Goal: Task Accomplishment & Management: Manage account settings

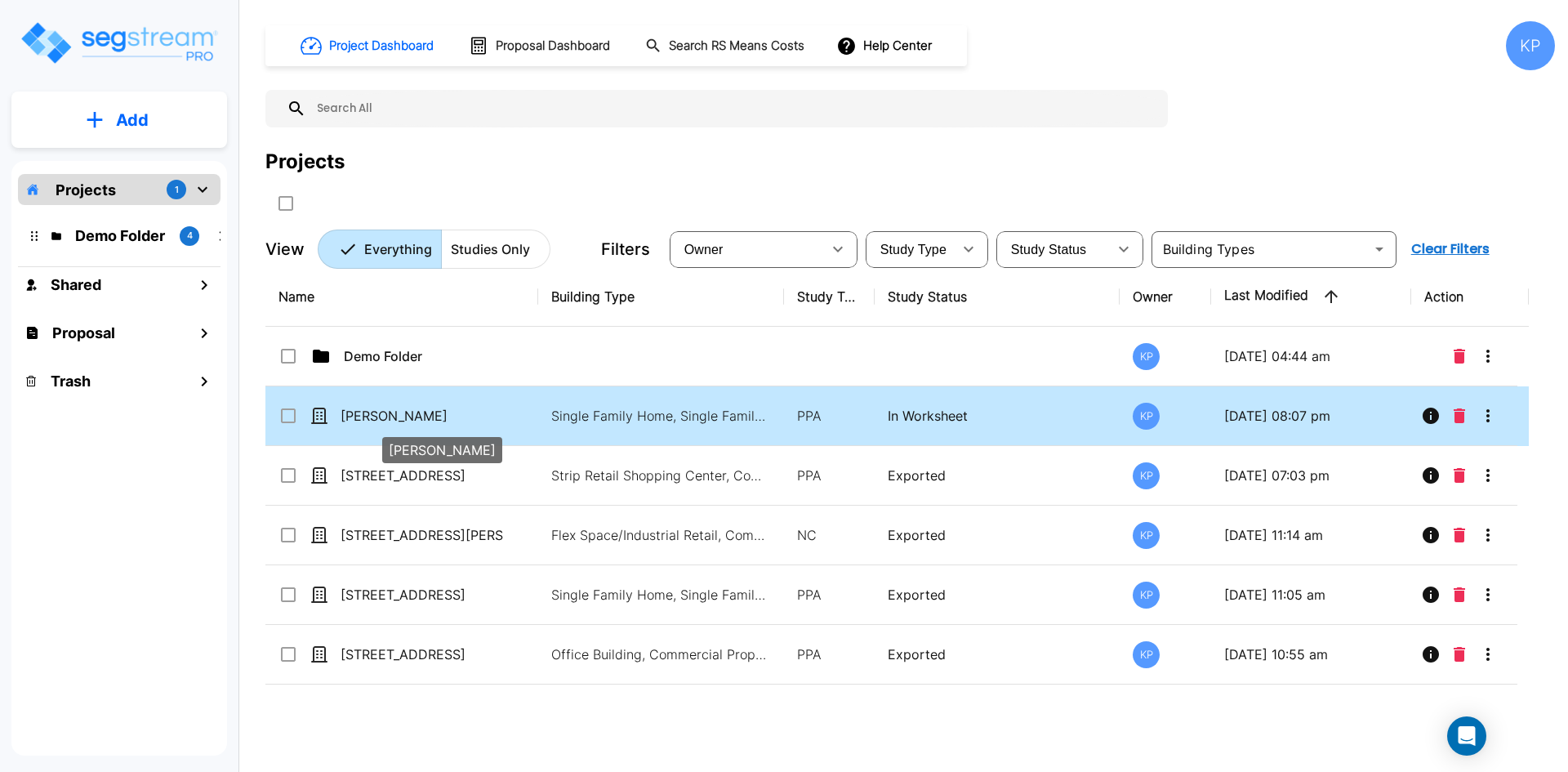
click at [436, 418] on p "[PERSON_NAME]" at bounding box center [422, 415] width 163 height 19
checkbox input "true"
click at [436, 418] on p "[PERSON_NAME]" at bounding box center [422, 415] width 163 height 19
click at [424, 406] on p "[PERSON_NAME]" at bounding box center [422, 415] width 163 height 19
checkbox input "true"
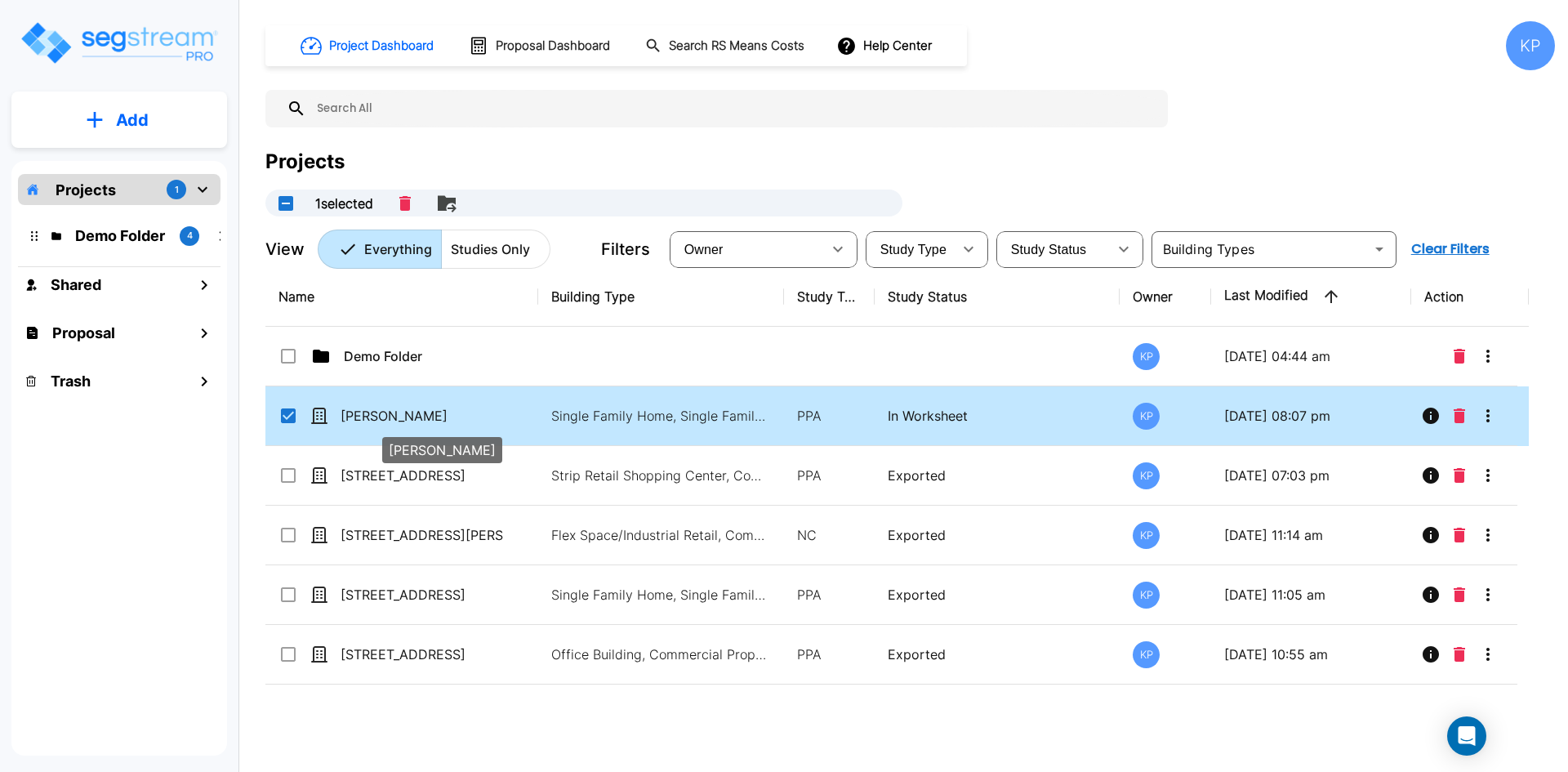
click at [424, 406] on p "[PERSON_NAME]" at bounding box center [422, 415] width 163 height 19
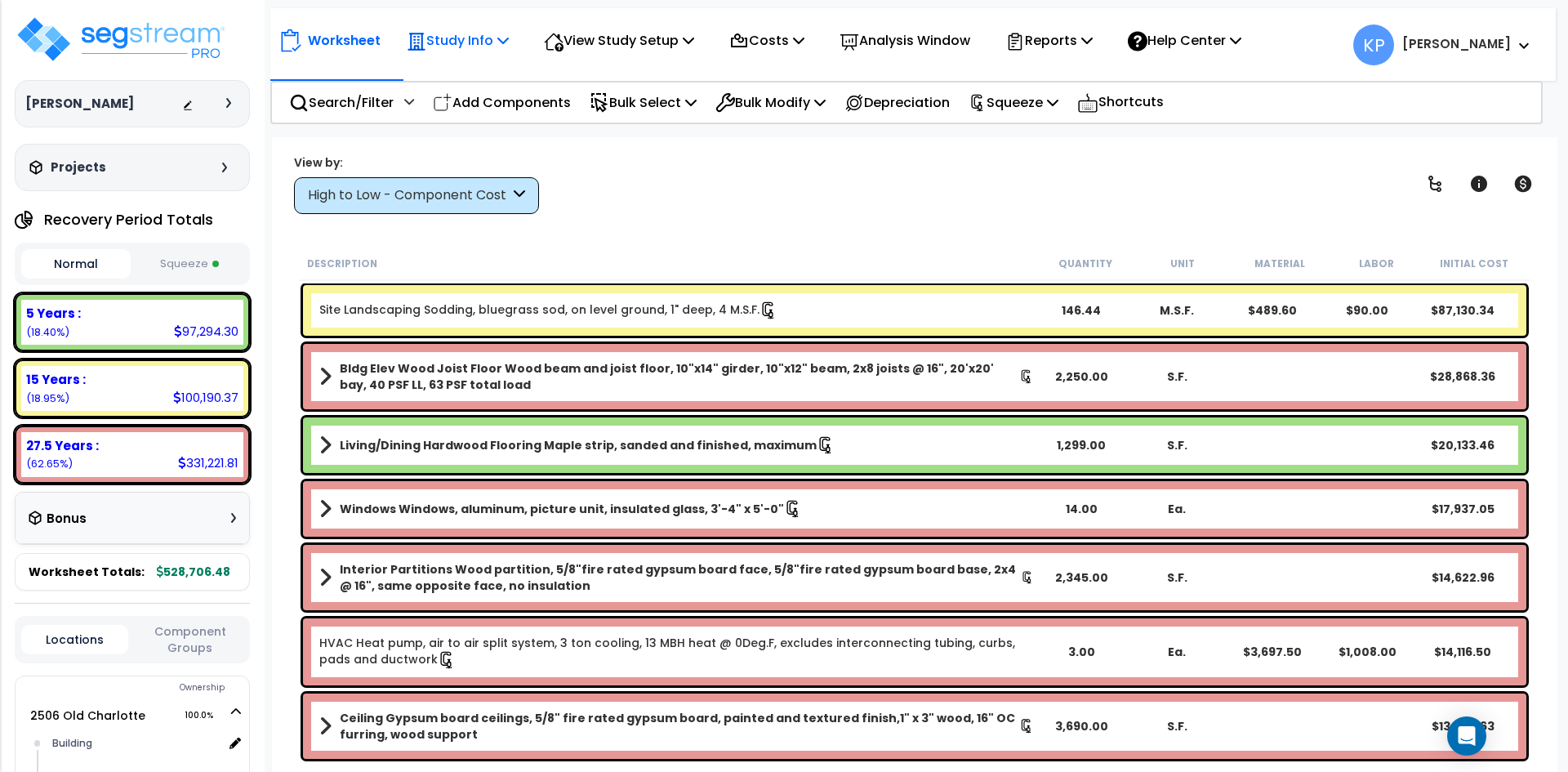
click at [482, 45] on p "Study Info" at bounding box center [457, 40] width 102 height 22
click at [589, 47] on p "View Study Setup" at bounding box center [619, 40] width 150 height 22
click at [474, 38] on p "Study Info" at bounding box center [457, 40] width 102 height 22
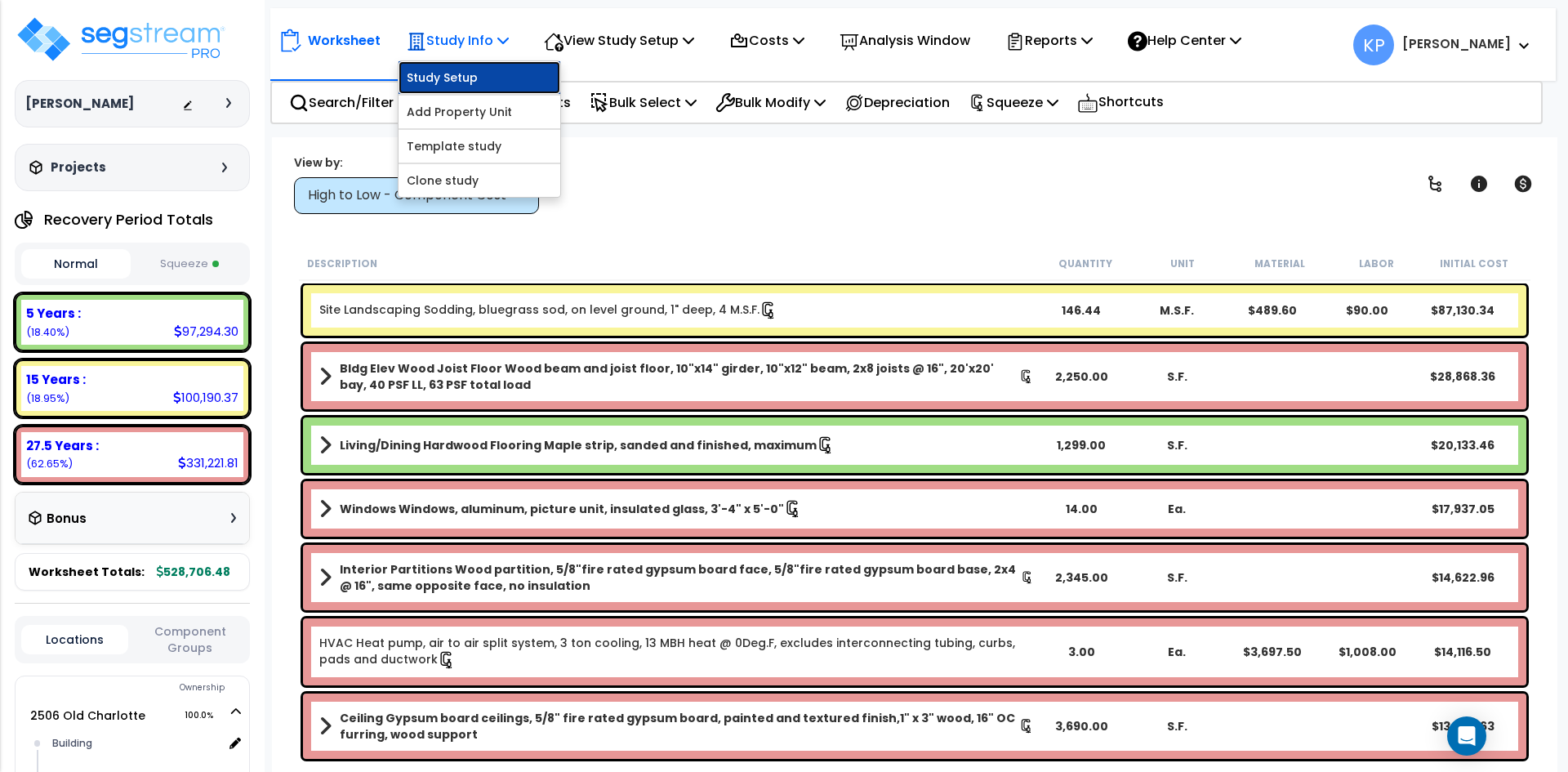
click at [473, 75] on link "Study Setup" at bounding box center [479, 78] width 162 height 33
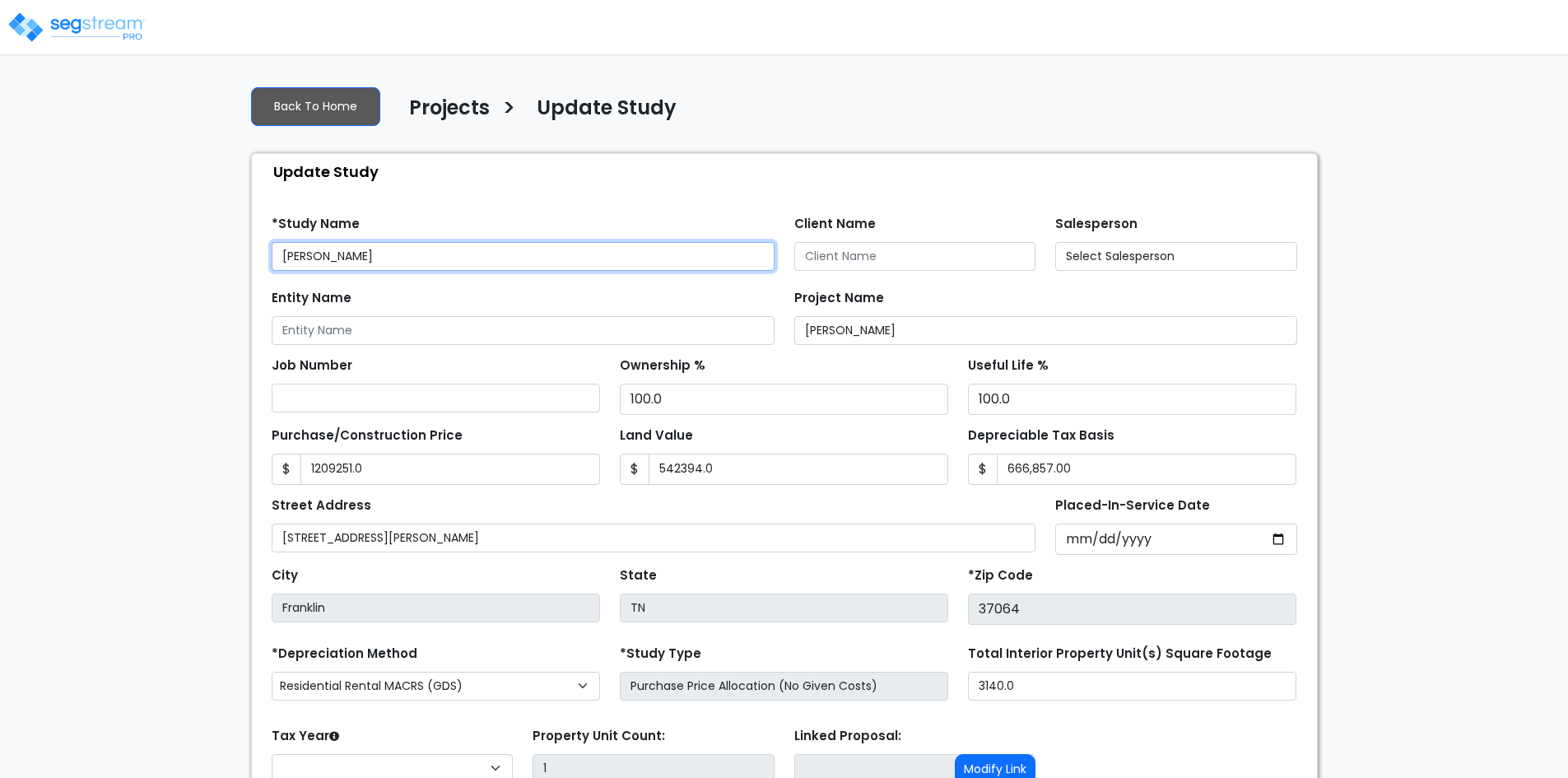
type input "1,209,251.0"
type input "542,394.0"
select select "2022"
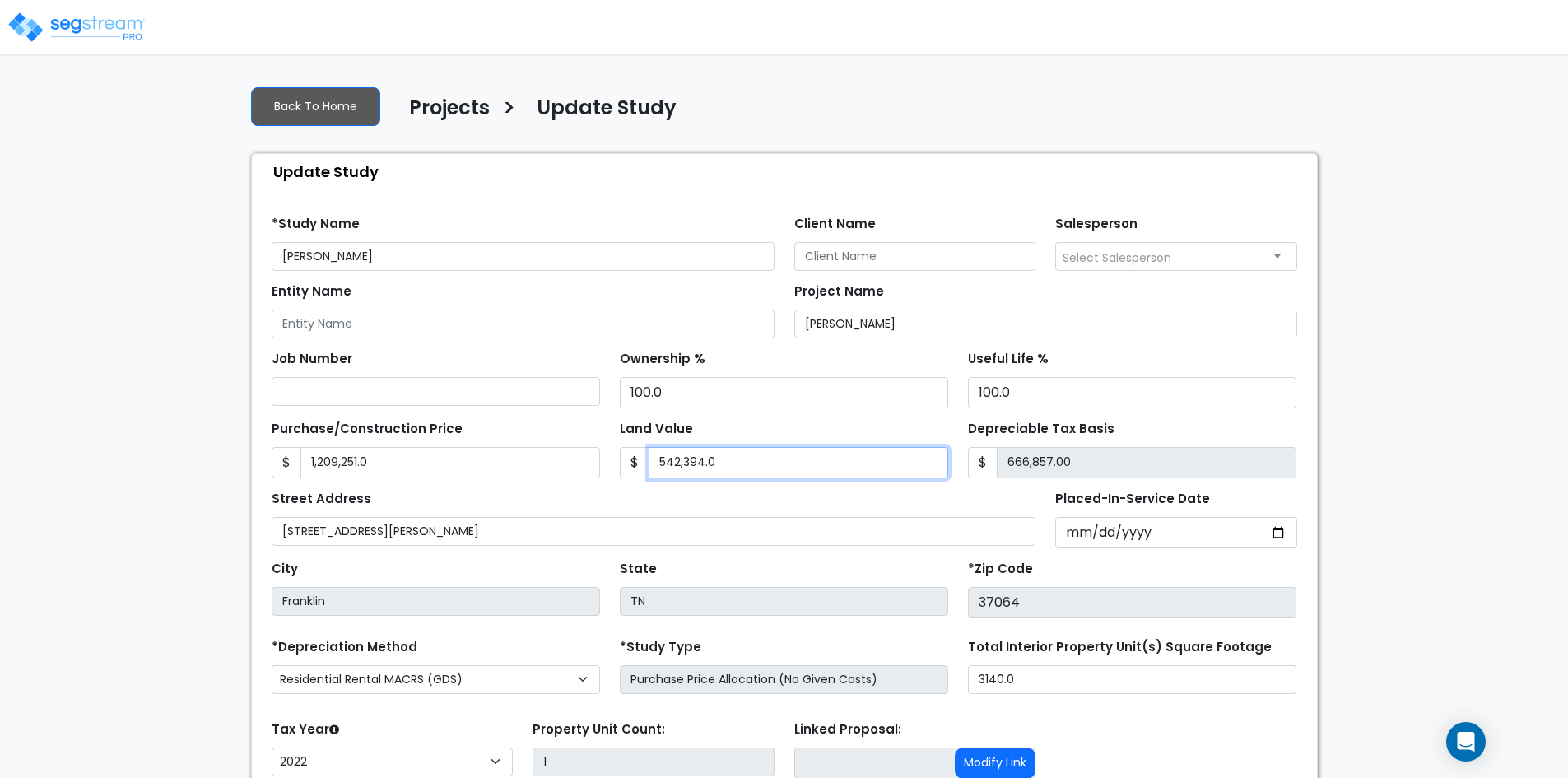
type input "5"
type input "1,209,246.00"
type input "54"
type input "1,209,197.00"
type input "542"
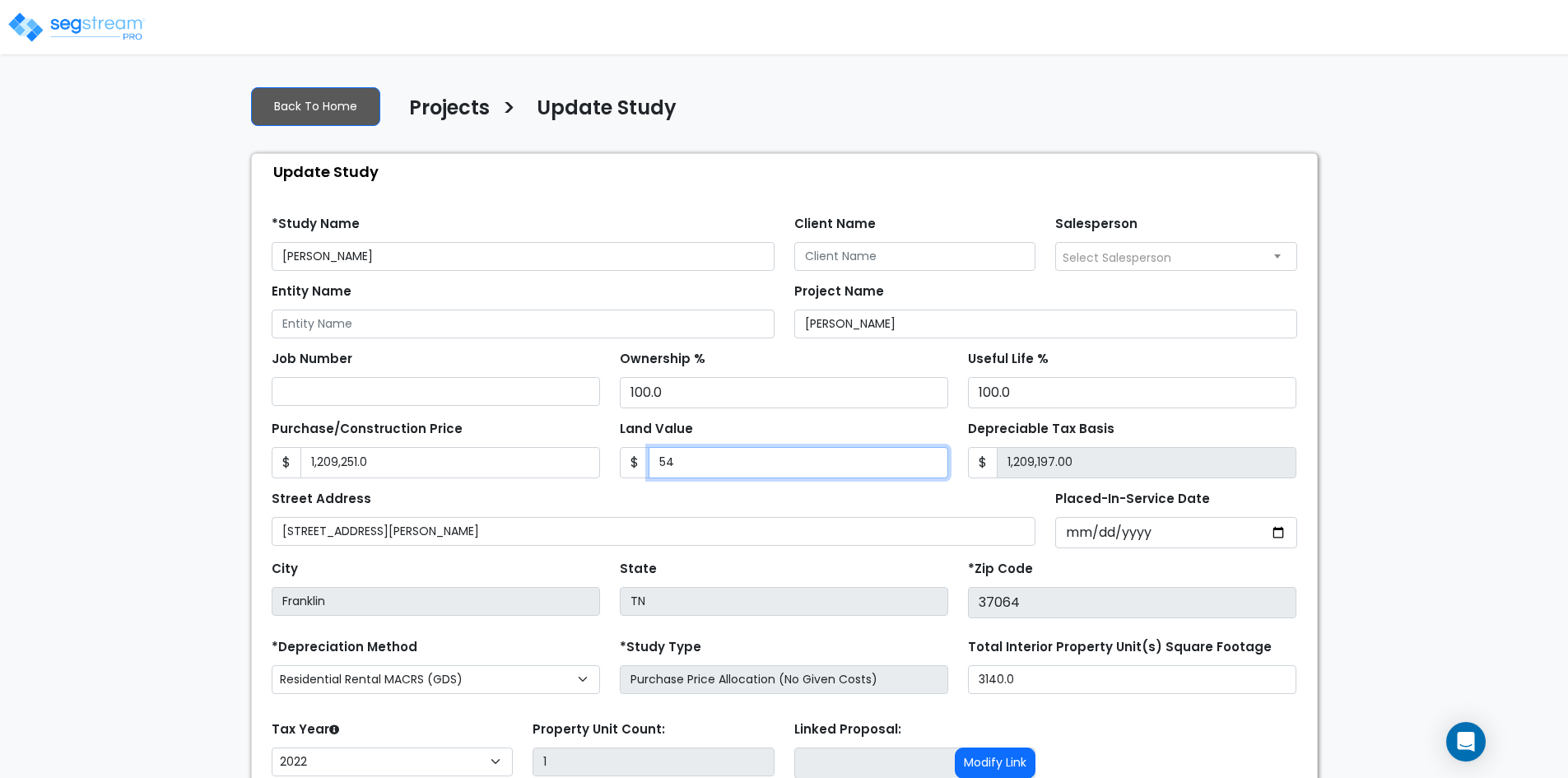
type input "1,208,709.00"
type input "5423"
type input "1,203,828.00"
type input "5,4239"
type input "1,155,012.00"
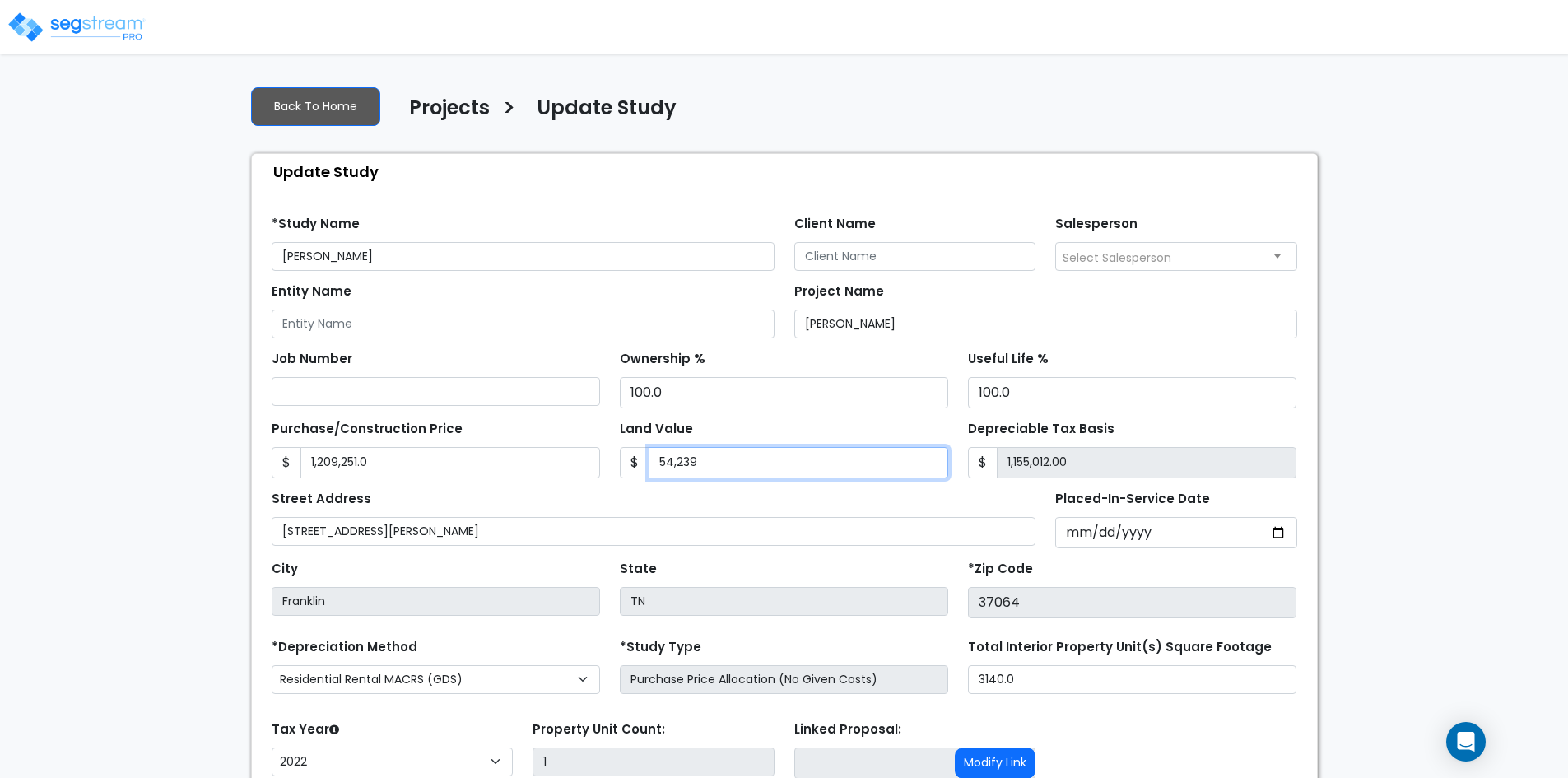
type input "54,2394"
type input "666,857.00"
type input "542,394"
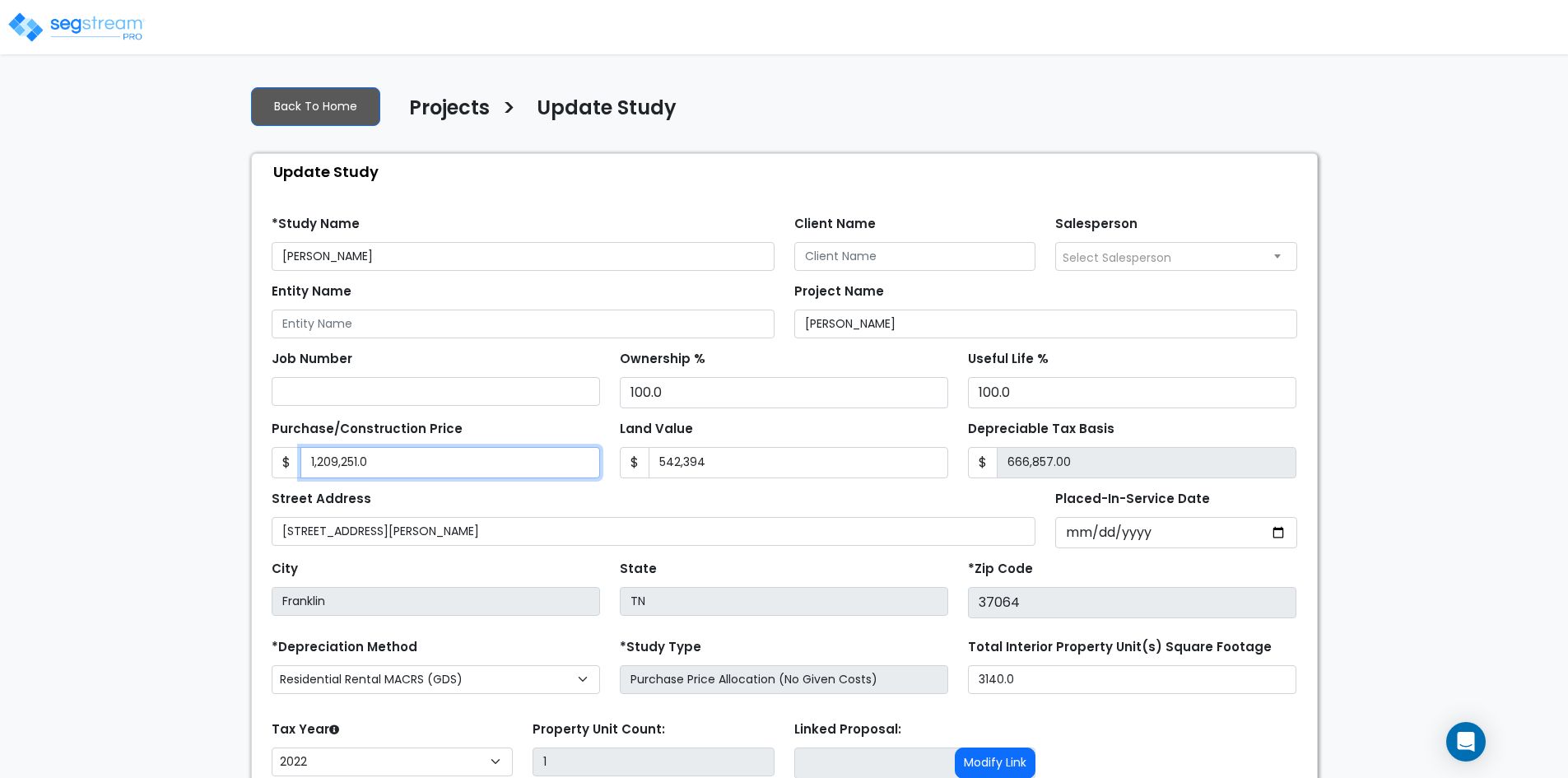
click at [373, 460] on input "1,209,251.0" at bounding box center [450, 462] width 299 height 31
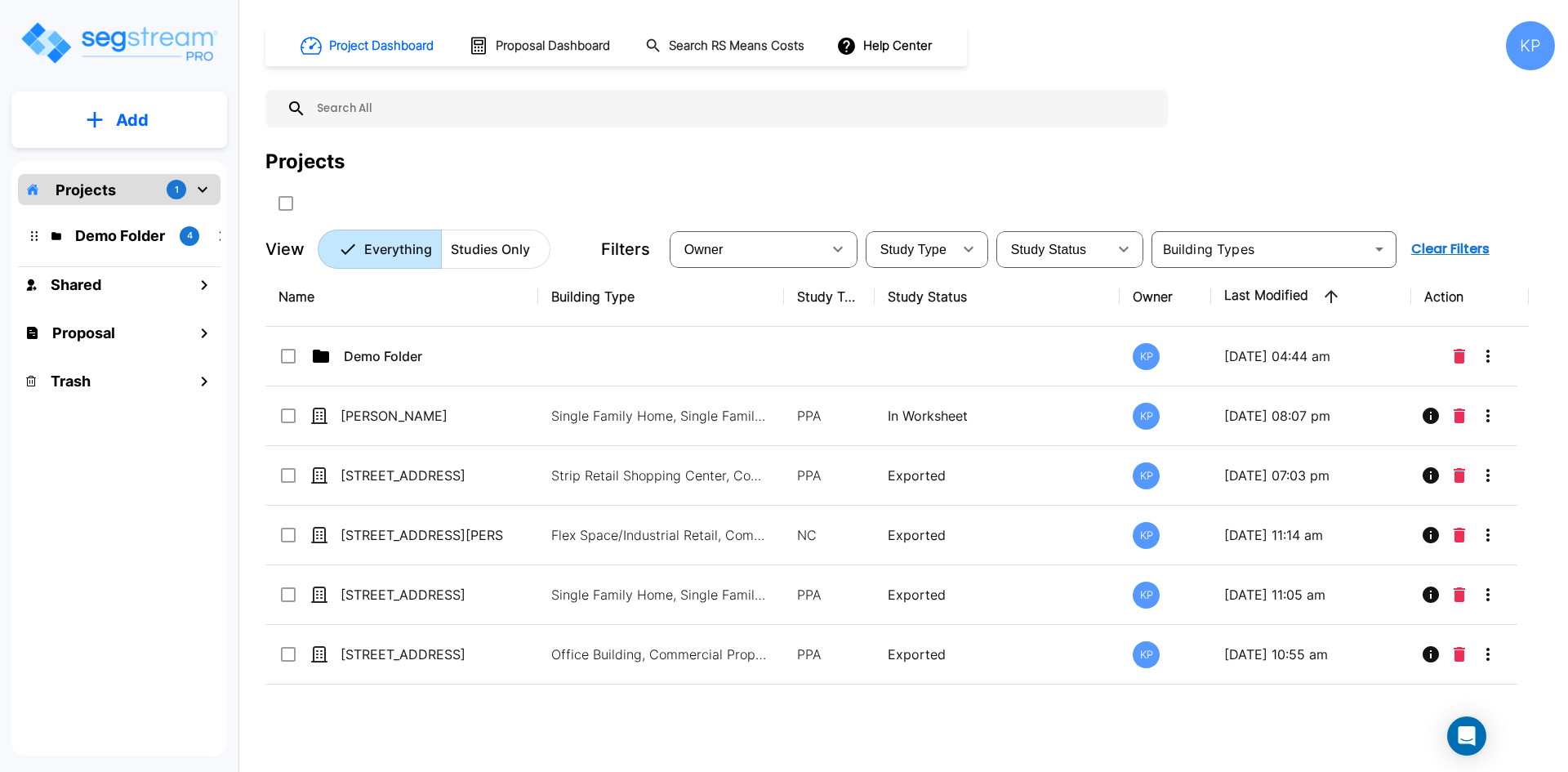
click at [639, 438] on td "Single Family Home, Single Family Home Site" at bounding box center [661, 415] width 245 height 59
checkbox input "true"
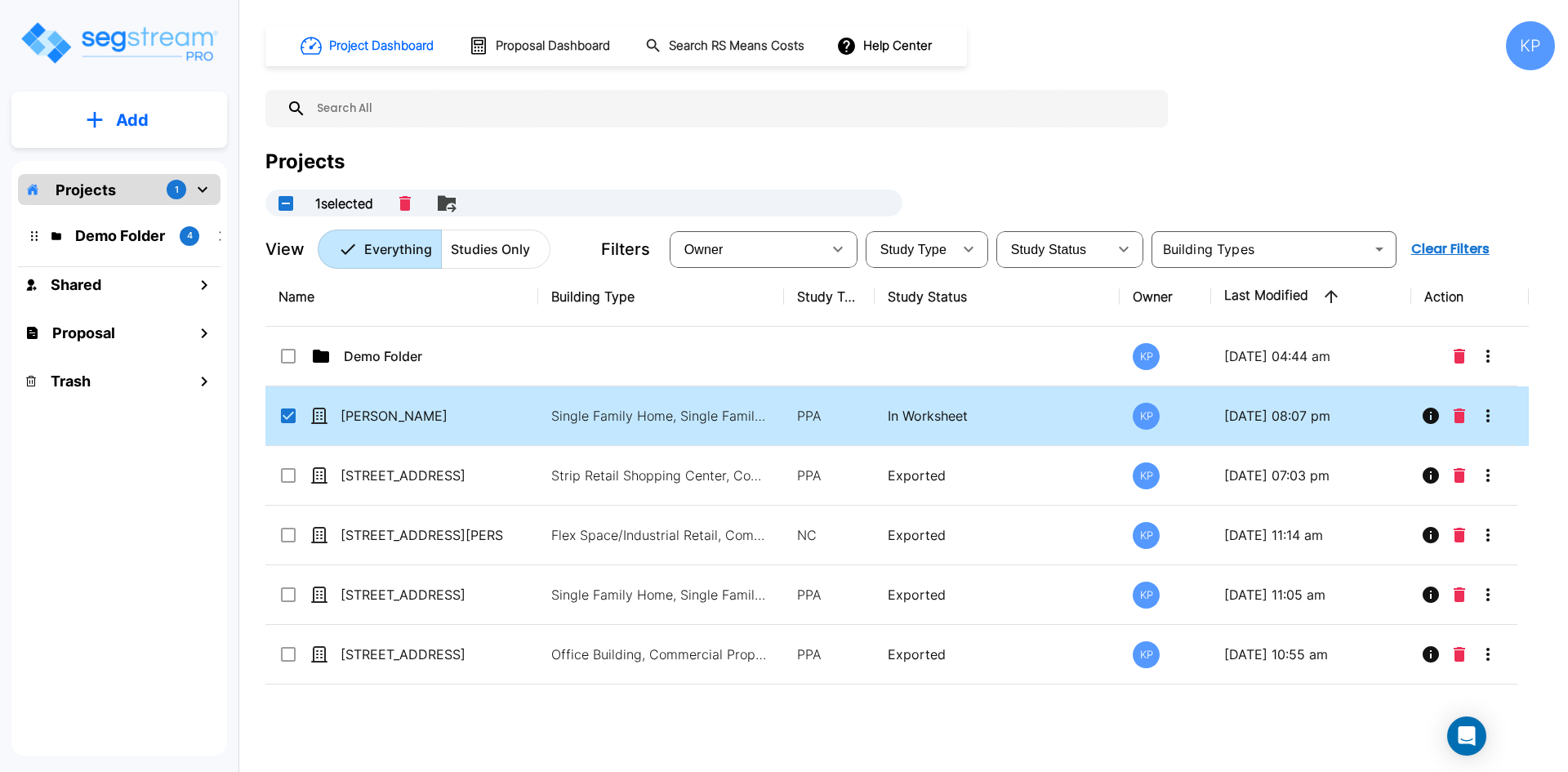
click at [639, 438] on td "Single Family Home, Single Family Home Site" at bounding box center [661, 415] width 245 height 59
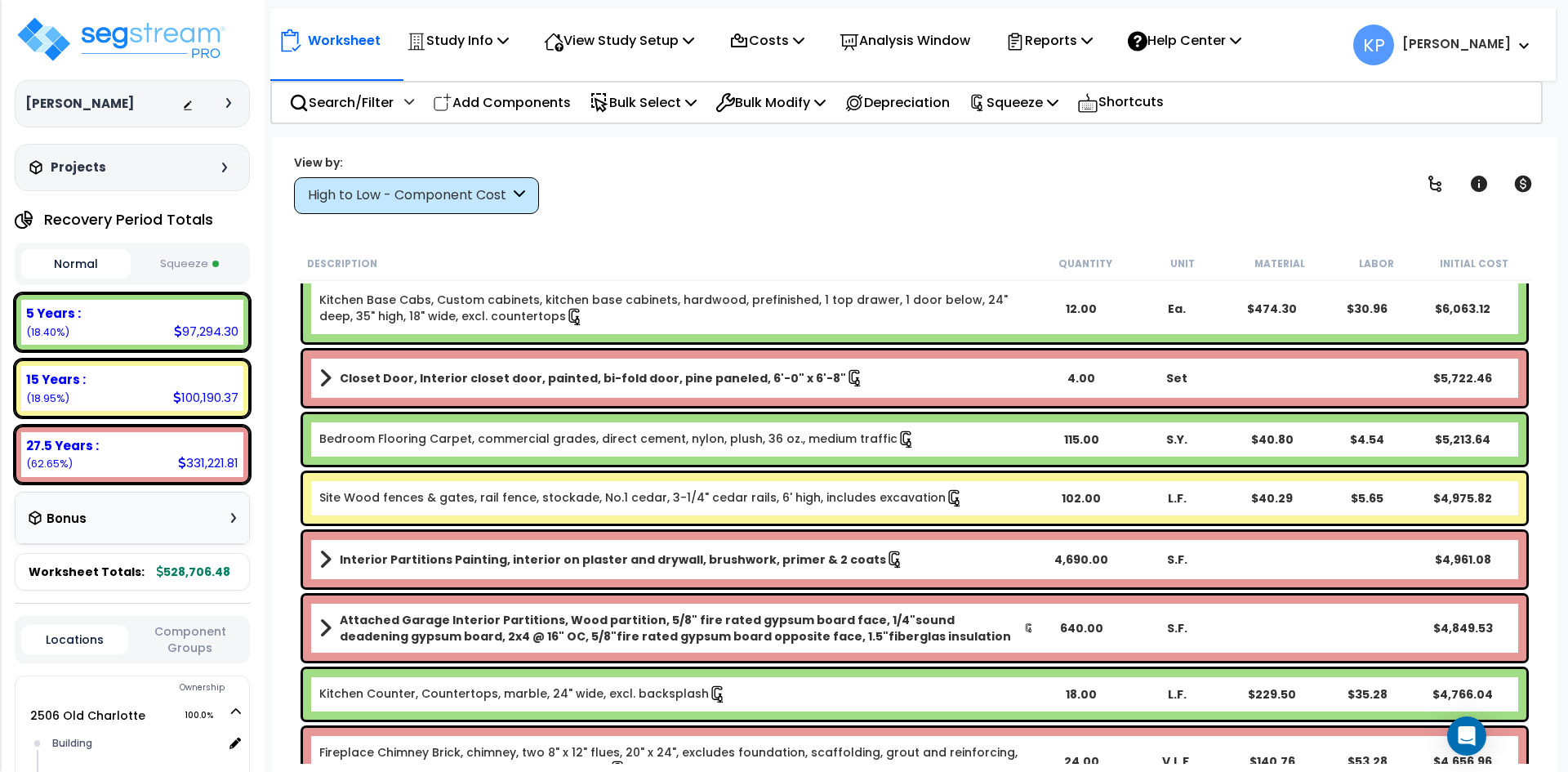
scroll to position [1225, 0]
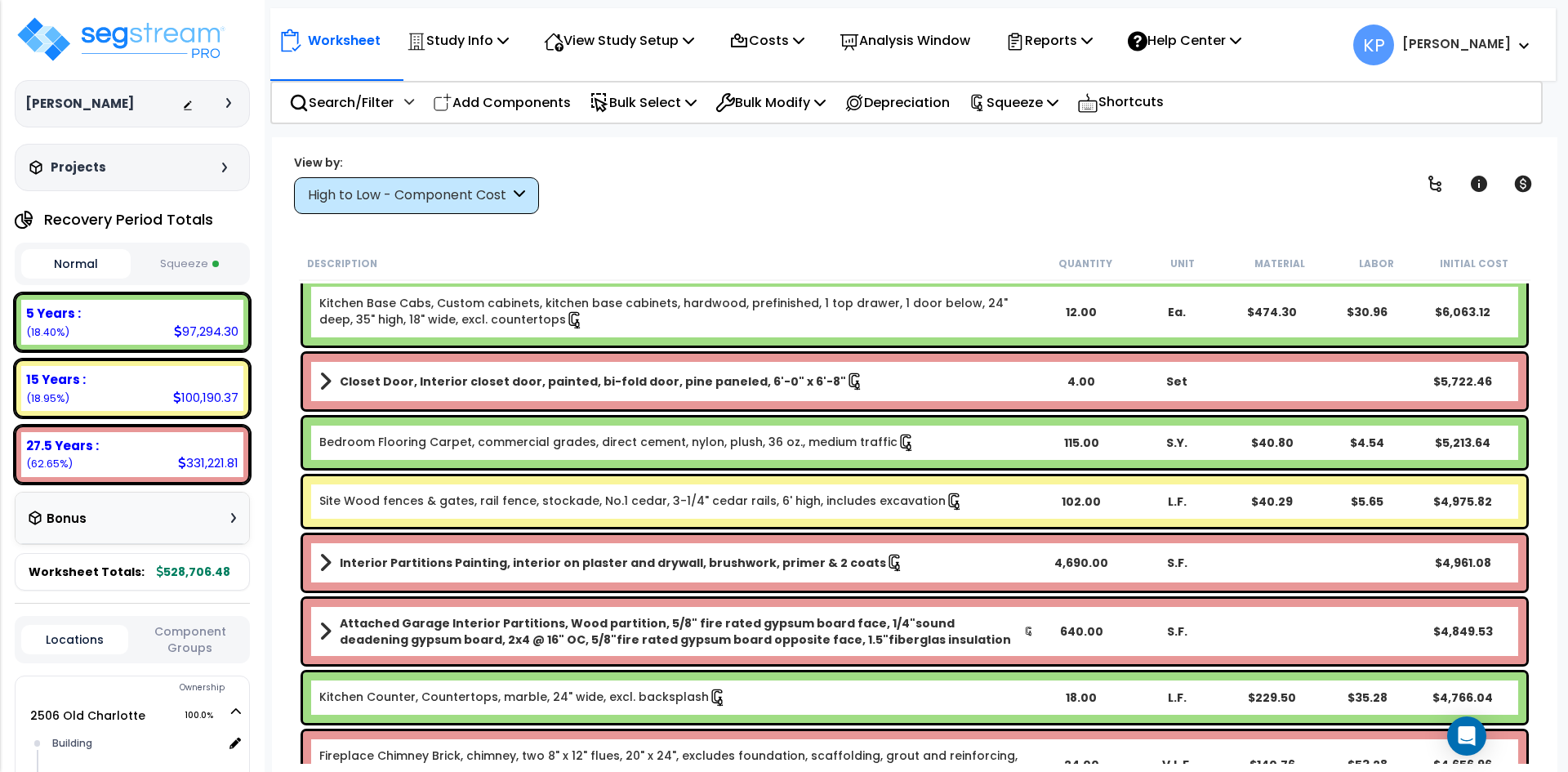
click at [556, 499] on link "Site Wood fences & gates, rail fence, stockade, No.1 cedar, 3-1/4" cedar rails,…" at bounding box center [641, 501] width 644 height 18
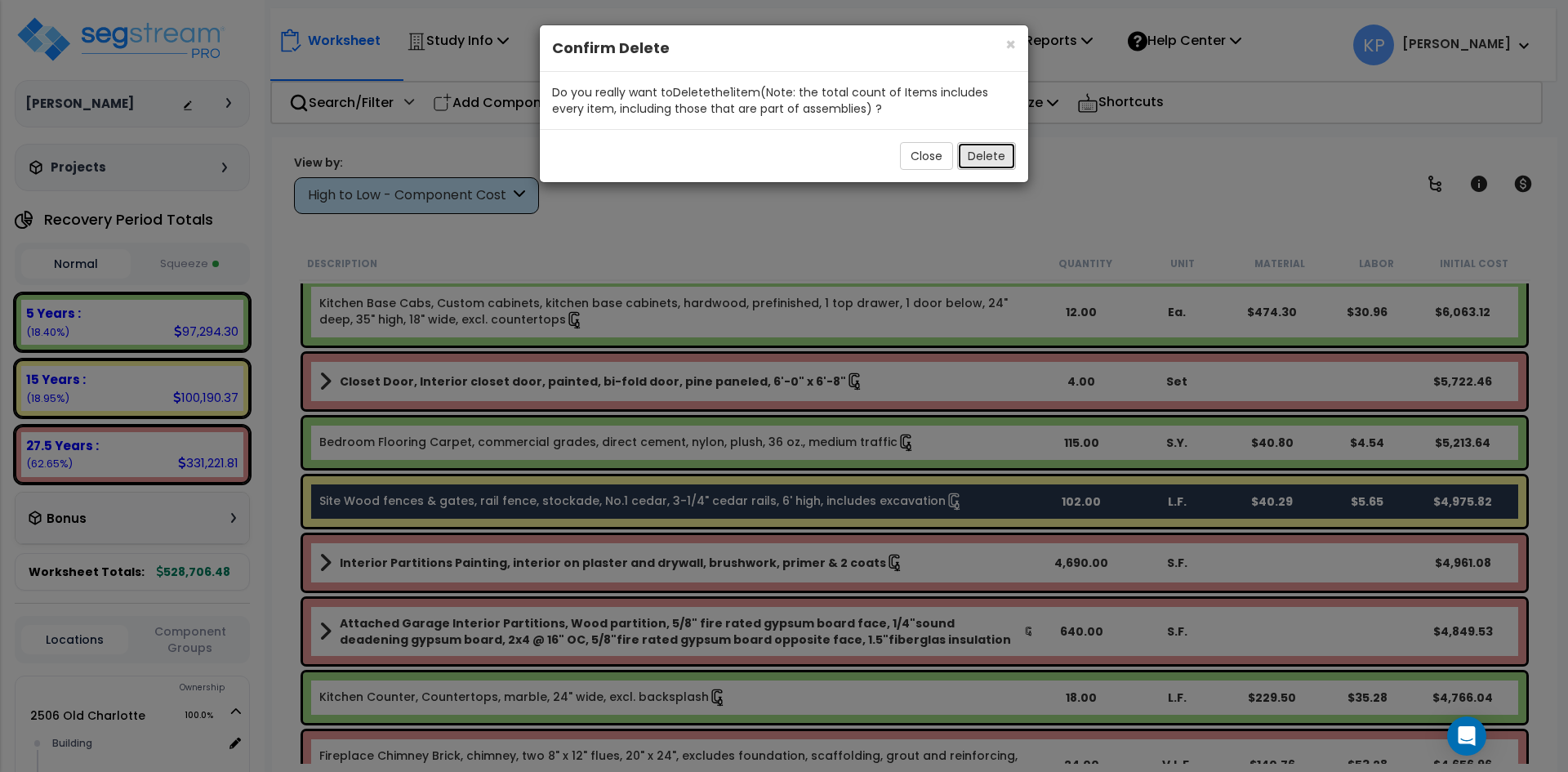
click at [992, 158] on button "Delete" at bounding box center [987, 155] width 59 height 28
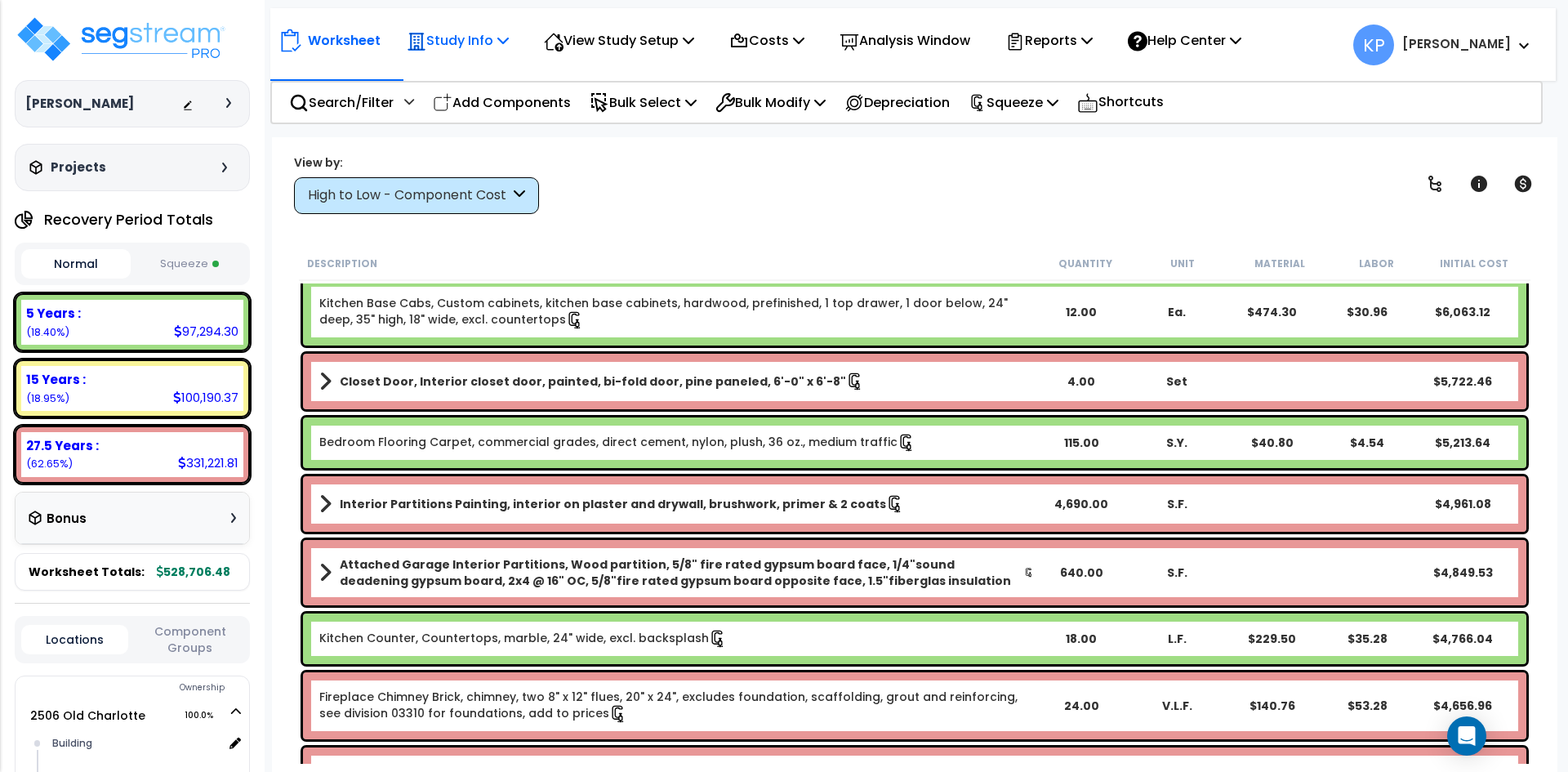
click at [455, 35] on p "Study Info" at bounding box center [457, 40] width 102 height 22
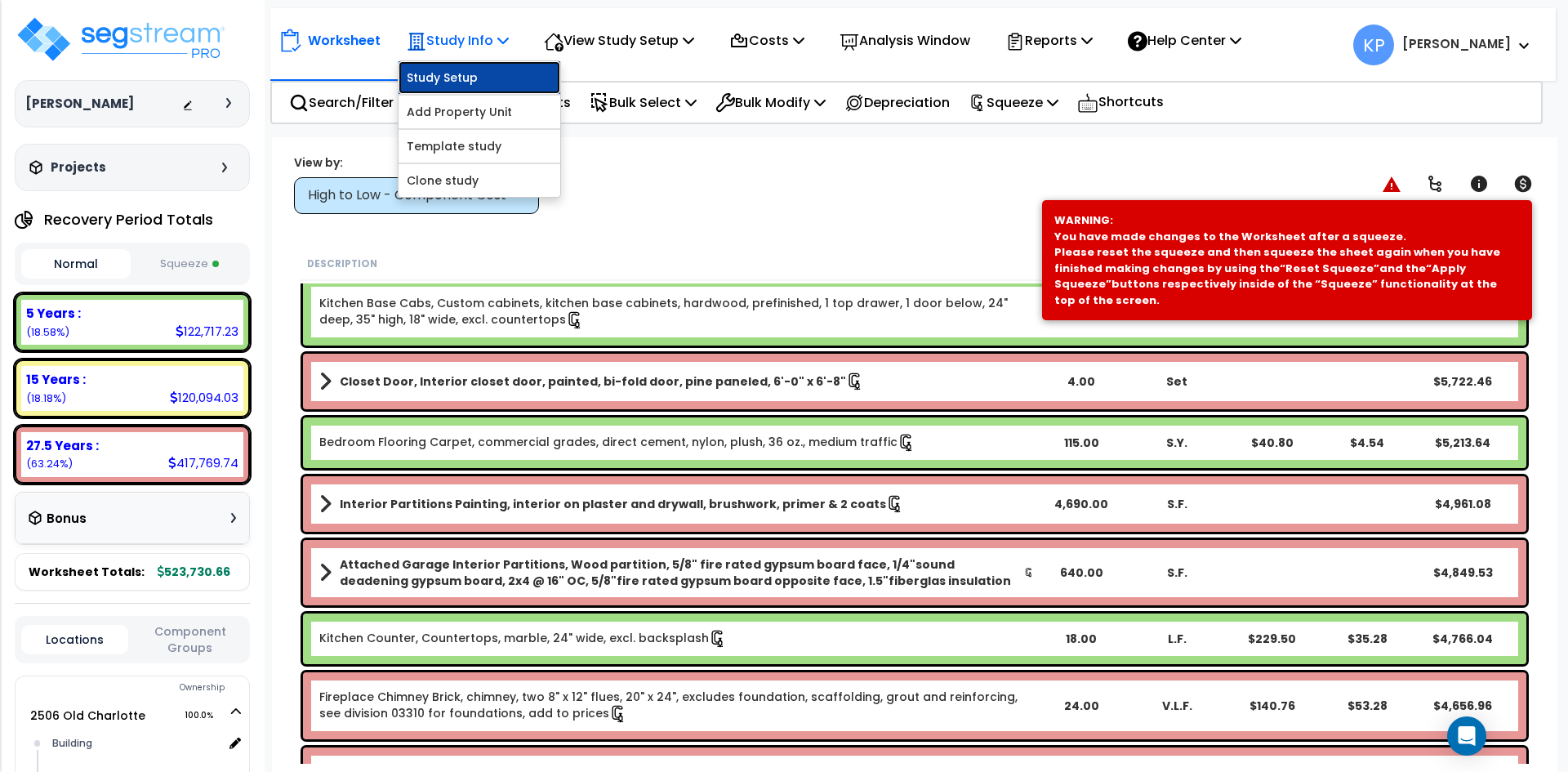
click at [475, 83] on link "Study Setup" at bounding box center [479, 78] width 162 height 33
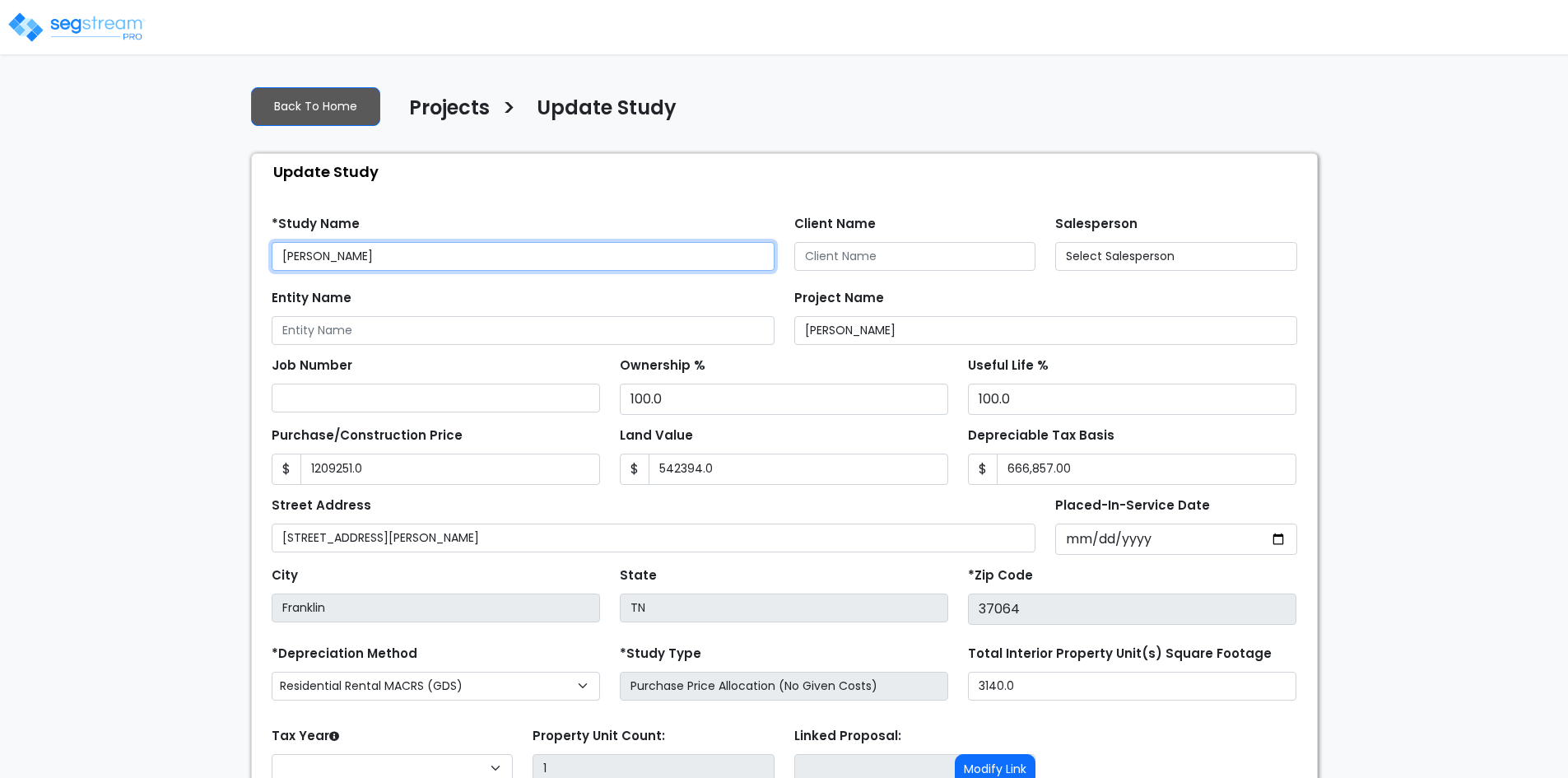
type input "1,209,251.0"
type input "542,394.0"
select select "2022"
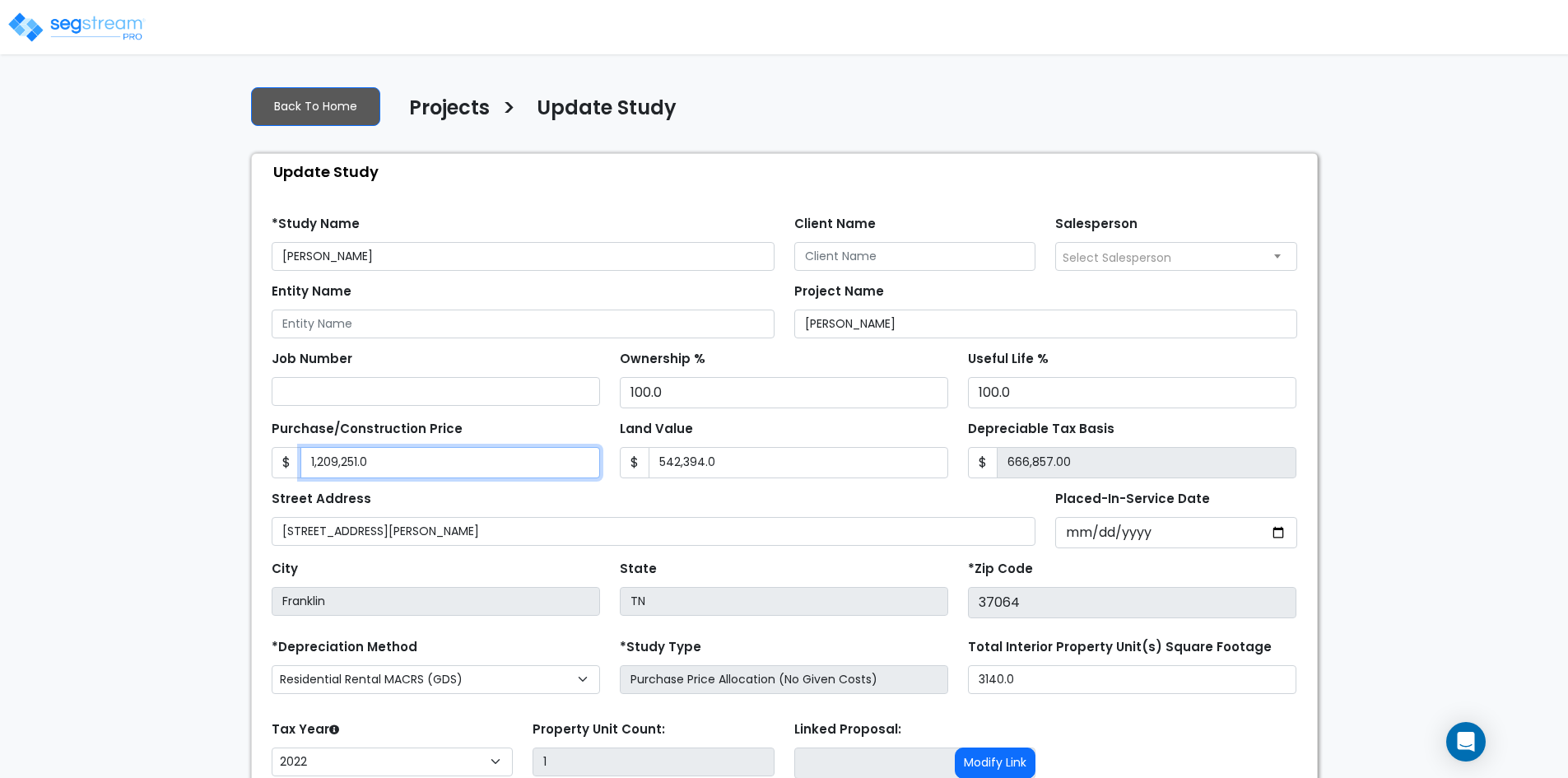
click at [375, 466] on input "1,209,251.0" at bounding box center [450, 462] width 299 height 31
click at [383, 460] on input "1,209,251.0" at bounding box center [450, 462] width 299 height 31
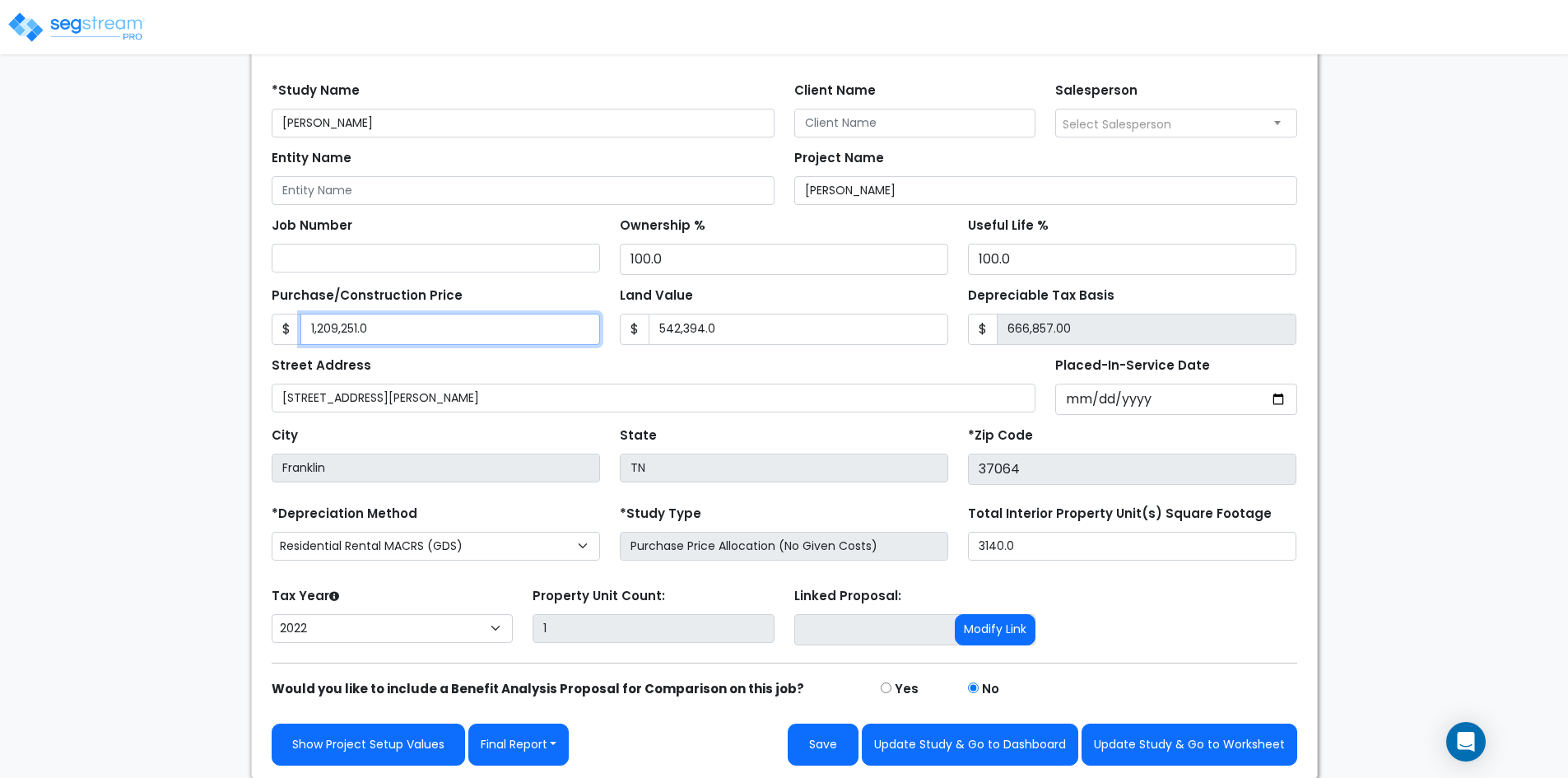
scroll to position [135, 0]
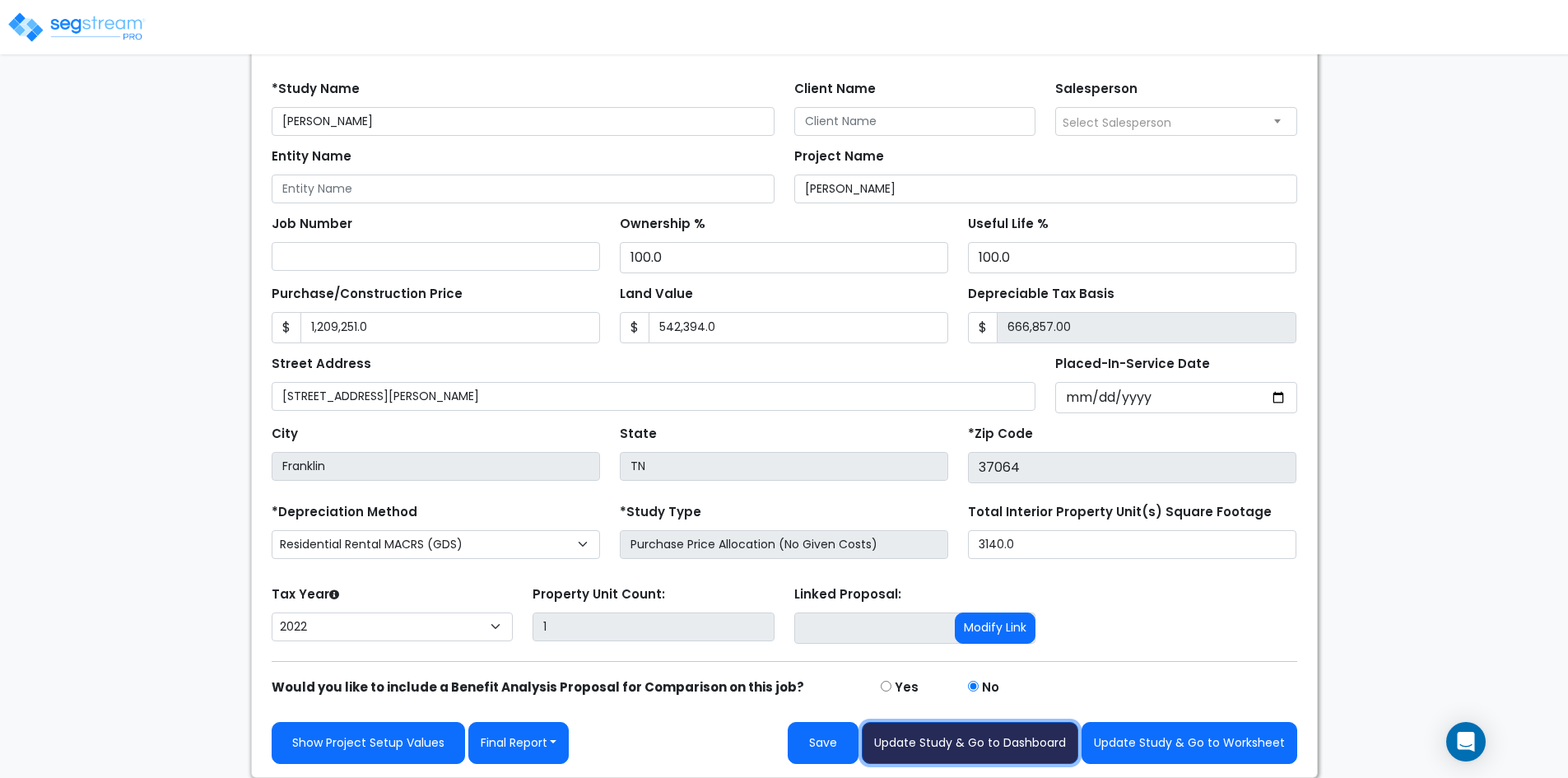
click at [955, 741] on button "Update Study & Go to Dashboard" at bounding box center [969, 742] width 216 height 42
type input "1209251"
type input "542394"
